Goal: Task Accomplishment & Management: Manage account settings

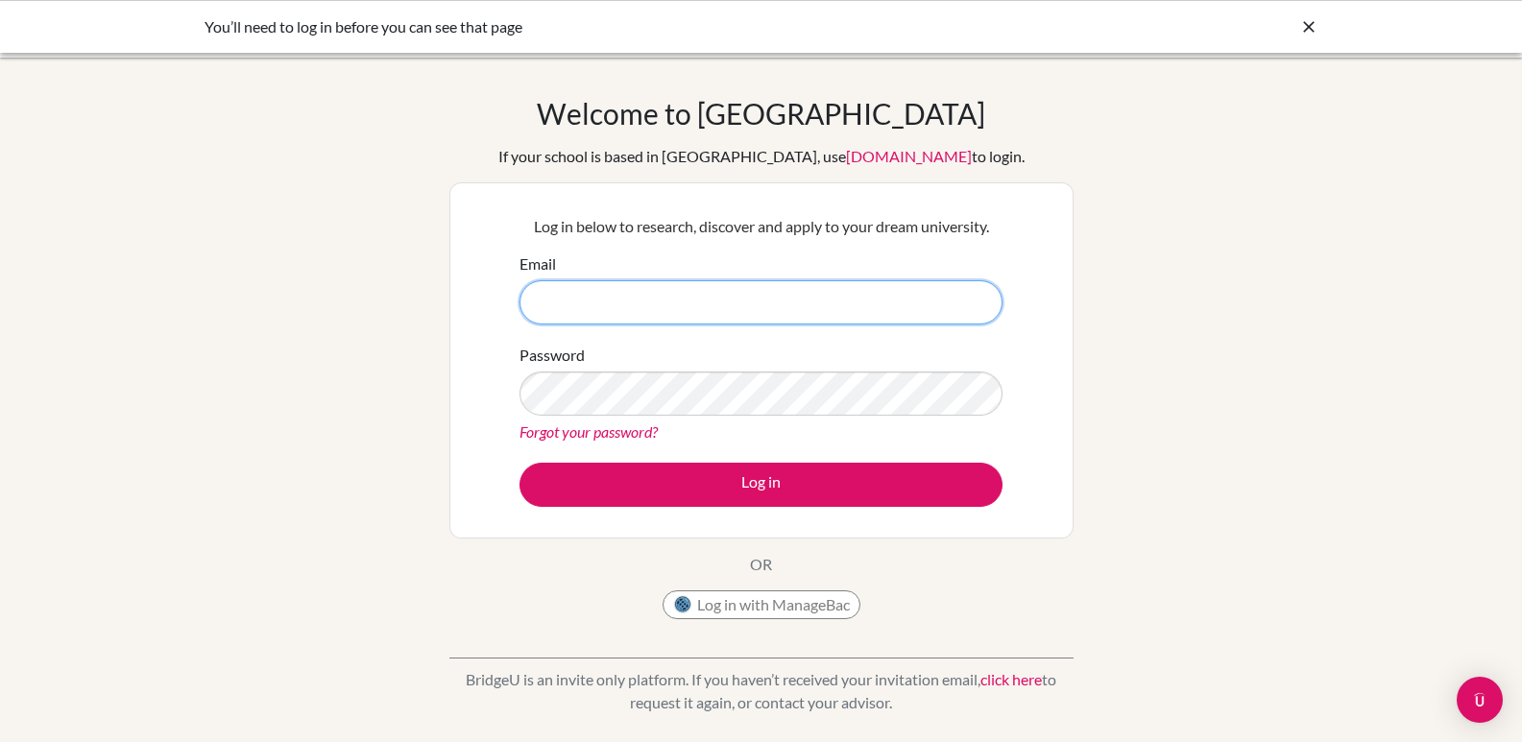
click at [605, 299] on input "Email" at bounding box center [761, 302] width 483 height 44
click at [653, 299] on input "Email" at bounding box center [761, 302] width 483 height 44
click at [733, 607] on button "Log in with ManageBac" at bounding box center [762, 605] width 198 height 29
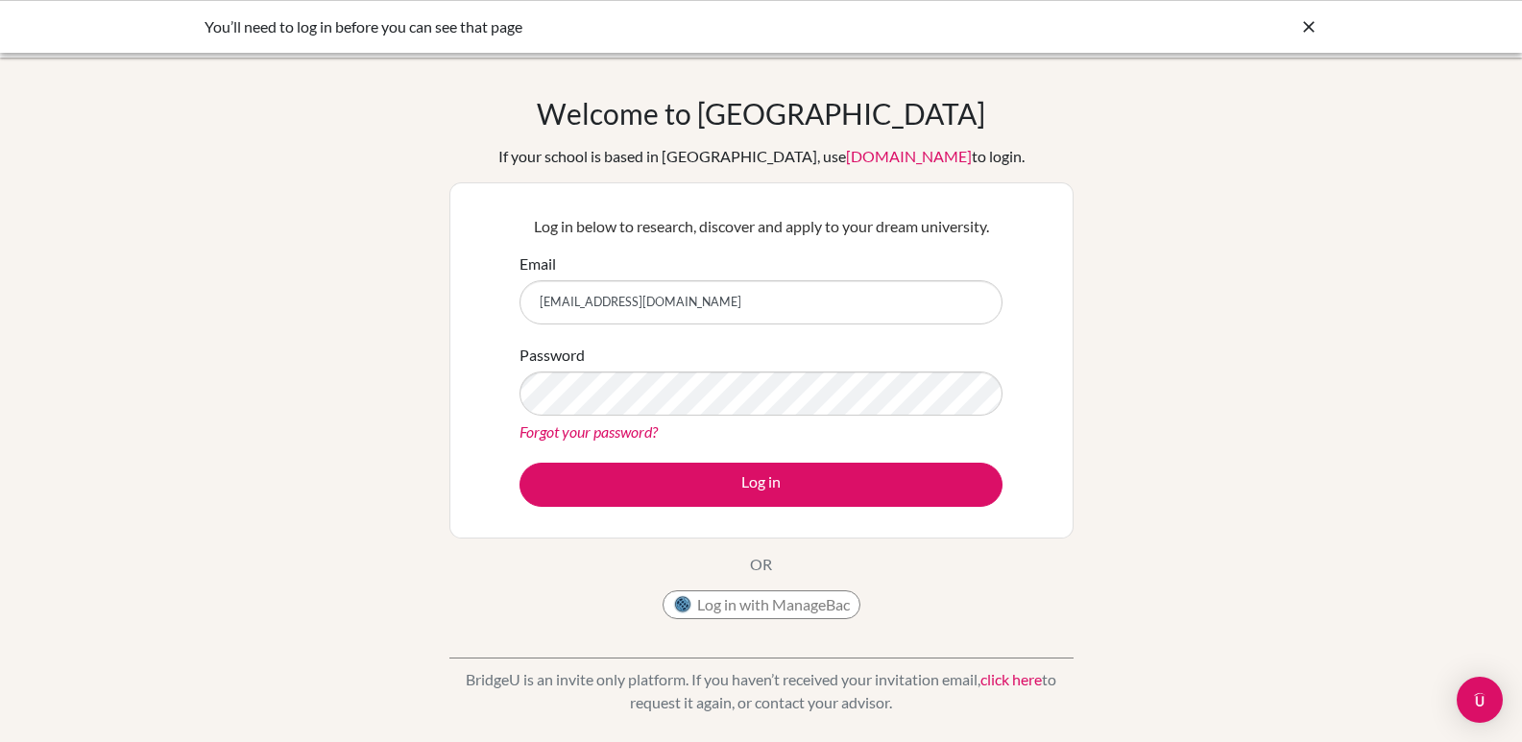
type input "[EMAIL_ADDRESS][DOMAIN_NAME]"
click at [520, 463] on button "Log in" at bounding box center [761, 485] width 483 height 44
click at [1312, 29] on icon at bounding box center [1308, 26] width 19 height 19
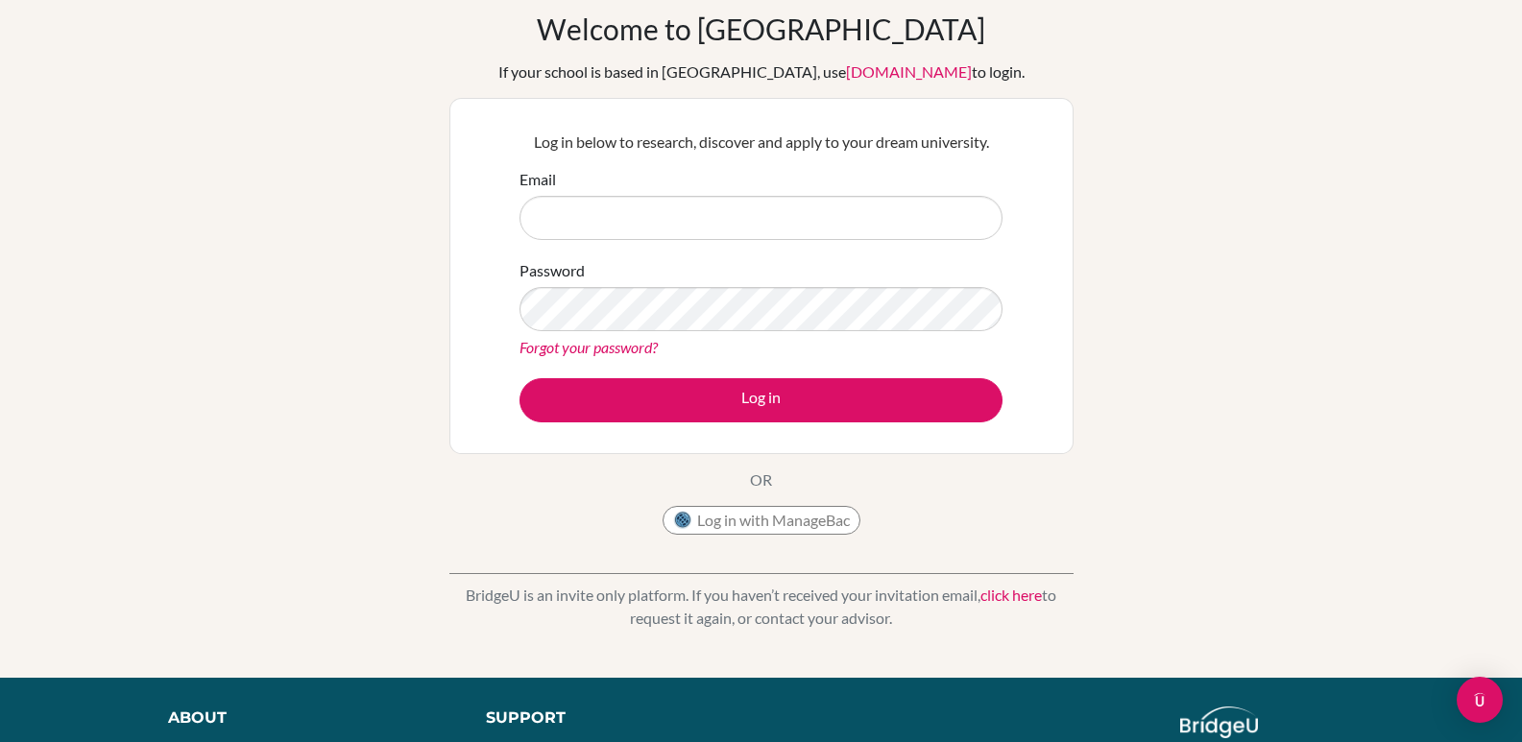
scroll to position [96, 0]
